Goal: Information Seeking & Learning: Learn about a topic

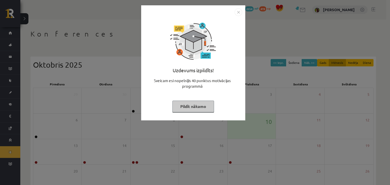
click at [238, 11] on img "Close" at bounding box center [238, 12] width 8 height 8
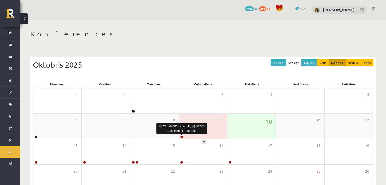
click at [181, 137] on link at bounding box center [181, 136] width 3 height 3
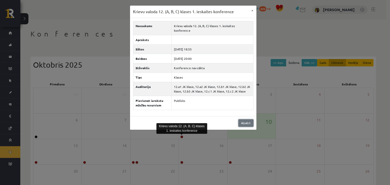
click at [246, 120] on link "Aizvērt" at bounding box center [245, 123] width 15 height 7
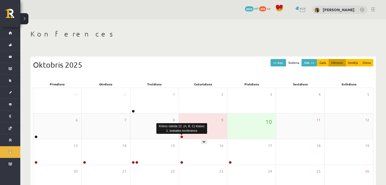
click at [182, 137] on link at bounding box center [181, 136] width 3 height 3
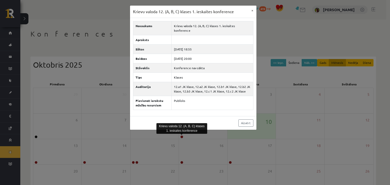
click at [269, 88] on div "Krievu valoda 12. (A, B, C) klases 1. ieskaites konference × Nosaukums Krievu v…" at bounding box center [195, 92] width 390 height 185
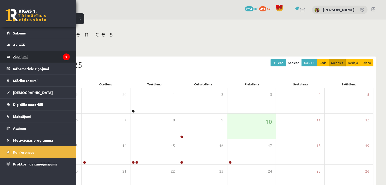
click at [22, 60] on legend "Ziņojumi 9" at bounding box center [41, 57] width 57 height 12
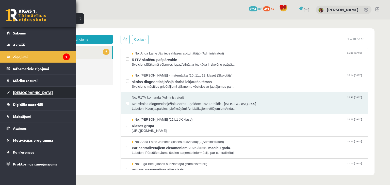
click at [23, 90] on link "[DEMOGRAPHIC_DATA]" at bounding box center [38, 93] width 63 height 12
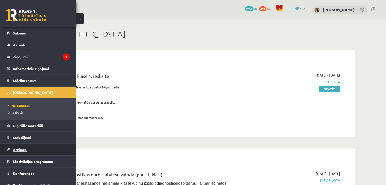
click at [25, 151] on link "Atzīmes" at bounding box center [38, 150] width 63 height 12
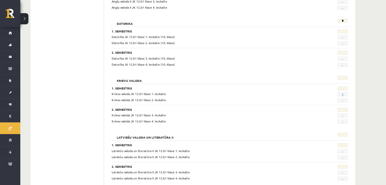
scroll to position [122, 0]
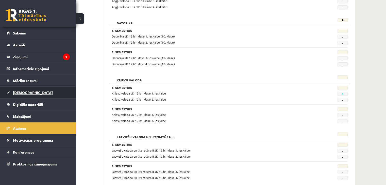
click at [17, 93] on span "[DEMOGRAPHIC_DATA]" at bounding box center [33, 92] width 40 height 5
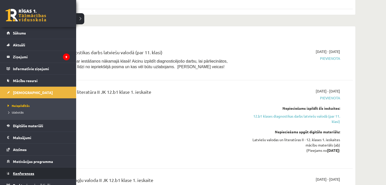
click at [21, 172] on span "Konferences" at bounding box center [23, 173] width 21 height 5
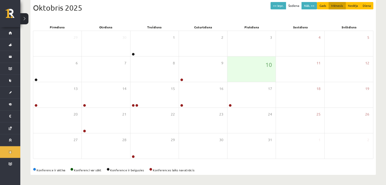
scroll to position [57, 0]
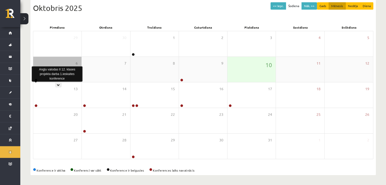
click at [37, 80] on link at bounding box center [36, 80] width 3 height 3
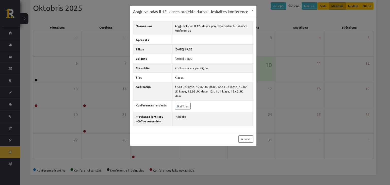
click at [105, 113] on div "Angļu valodas II 12. klases projekta darba 1.ieskaites konference × Nosaukums A…" at bounding box center [195, 92] width 390 height 185
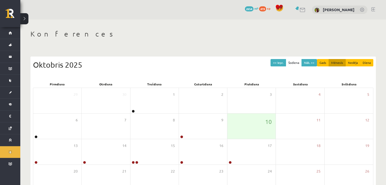
scroll to position [57, 0]
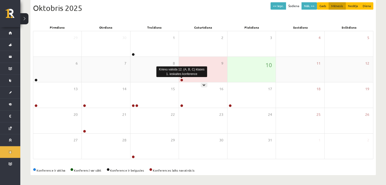
click at [182, 80] on link at bounding box center [181, 80] width 3 height 3
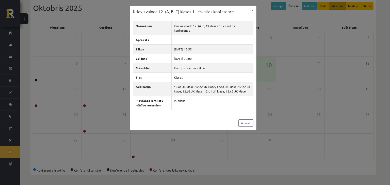
click at [284, 70] on div "Krievu valoda 12. (A, B, C) klases 1. ieskaites konference × Nosaukums Krievu v…" at bounding box center [195, 92] width 390 height 185
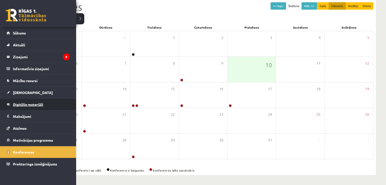
click at [24, 108] on link "Digitālie materiāli" at bounding box center [38, 105] width 63 height 12
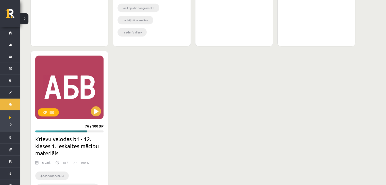
scroll to position [614, 0]
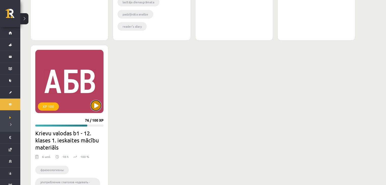
click at [97, 105] on button at bounding box center [96, 105] width 10 height 10
click at [77, 91] on div "XP 100" at bounding box center [69, 81] width 68 height 63
click at [57, 101] on div "XP 100" at bounding box center [69, 81] width 68 height 63
click at [75, 94] on div "XP 100" at bounding box center [69, 81] width 68 height 63
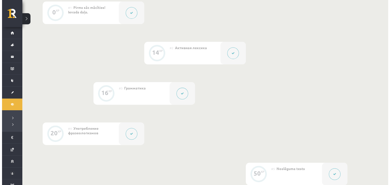
scroll to position [154, 0]
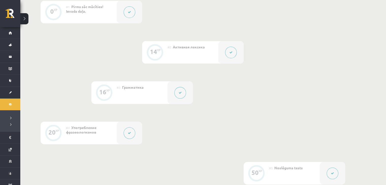
click at [183, 56] on div "#2 Активная лексика" at bounding box center [192, 52] width 51 height 23
click at [234, 54] on button at bounding box center [231, 53] width 12 height 12
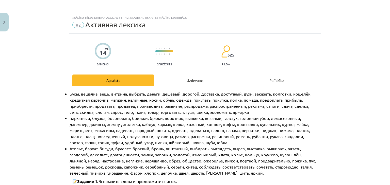
click at [207, 104] on span "Бусы, вешалка, вещь, витрина, выбрать, деньги, дешёвый, дорогой, доставка, дост…" at bounding box center [191, 102] width 243 height 23
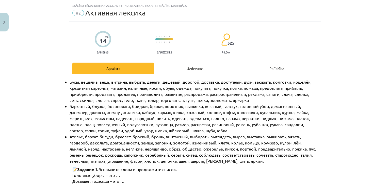
drag, startPoint x: 207, startPoint y: 104, endPoint x: 46, endPoint y: 104, distance: 160.9
click at [46, 104] on div "Mācību tēma: Krievu valodas b1 - 12. klases 1. ieskaites mācību materiāls #2 Ак…" at bounding box center [195, 92] width 390 height 185
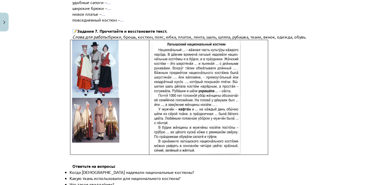
scroll to position [577, 0]
